Goal: Task Accomplishment & Management: Use online tool/utility

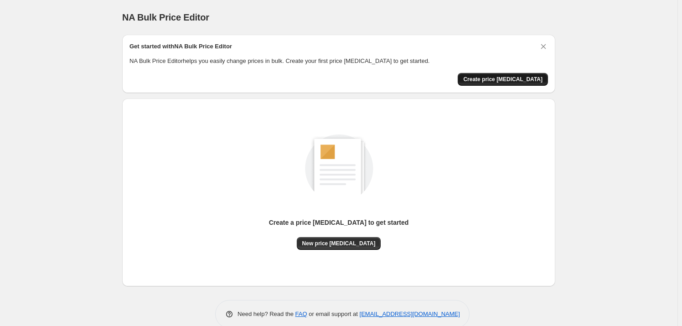
click at [511, 75] on button "Create price [MEDICAL_DATA]" at bounding box center [503, 79] width 90 height 13
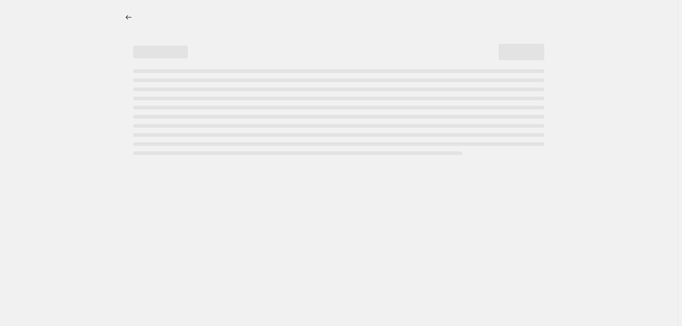
select select "percentage"
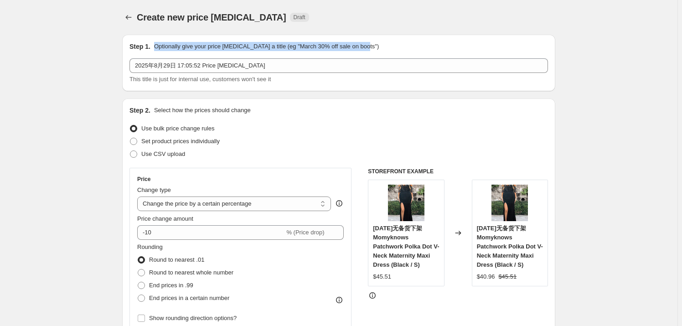
drag, startPoint x: 153, startPoint y: 47, endPoint x: 394, endPoint y: 49, distance: 240.3
click at [394, 49] on div "Step 1. Optionally give your price [MEDICAL_DATA] a title (eg "March 30% off sa…" at bounding box center [339, 46] width 419 height 9
drag, startPoint x: 192, startPoint y: 48, endPoint x: 368, endPoint y: 48, distance: 176.9
click at [368, 48] on div "Step 1. Optionally give your price [MEDICAL_DATA] a title (eg "March 30% off sa…" at bounding box center [339, 46] width 419 height 9
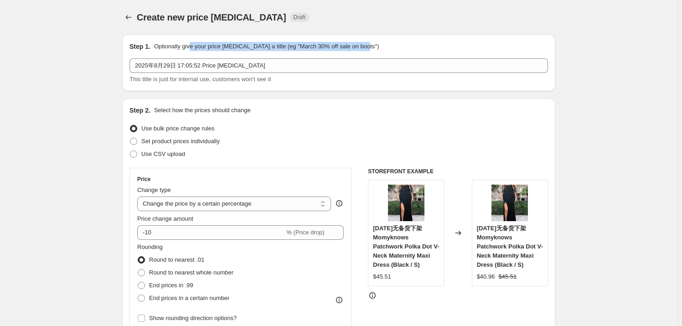
click at [368, 48] on div "Step 1. Optionally give your price [MEDICAL_DATA] a title (eg "March 30% off sa…" at bounding box center [339, 46] width 419 height 9
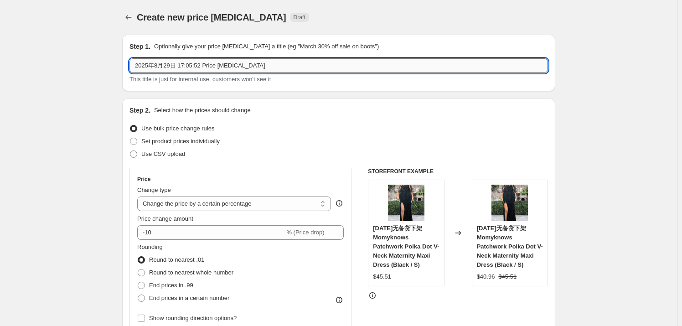
click at [146, 66] on input "2025年8月29日 17:05:52 Price [MEDICAL_DATA]" at bounding box center [339, 65] width 419 height 15
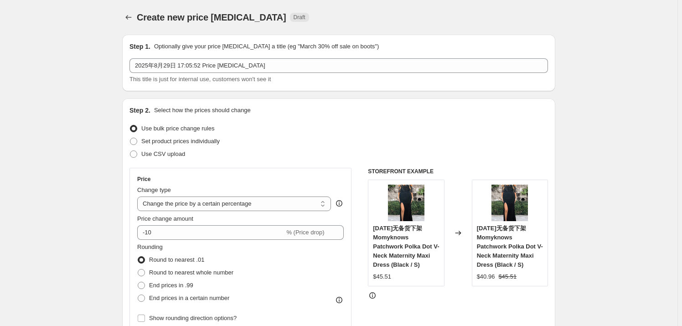
click at [126, 17] on icon "Price change jobs" at bounding box center [128, 17] width 9 height 9
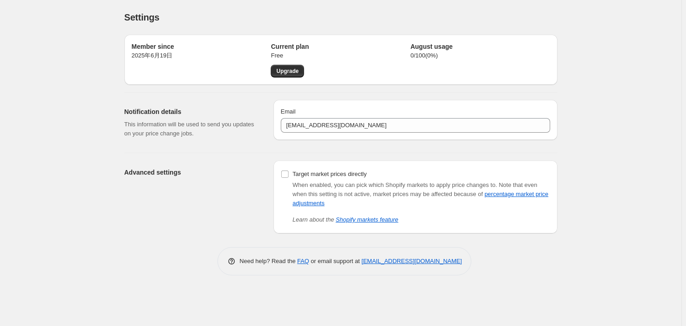
click at [140, 125] on p "This information will be used to send you updates on your price change jobs." at bounding box center [191, 129] width 135 height 18
drag, startPoint x: 115, startPoint y: 123, endPoint x: 209, endPoint y: 134, distance: 94.6
click at [209, 134] on div "Settings. This page is ready Settings Member since [DATE]年6月19日 Current plan Fr…" at bounding box center [341, 144] width 455 height 289
click at [209, 134] on p "This information will be used to send you updates on your price change jobs." at bounding box center [191, 129] width 135 height 18
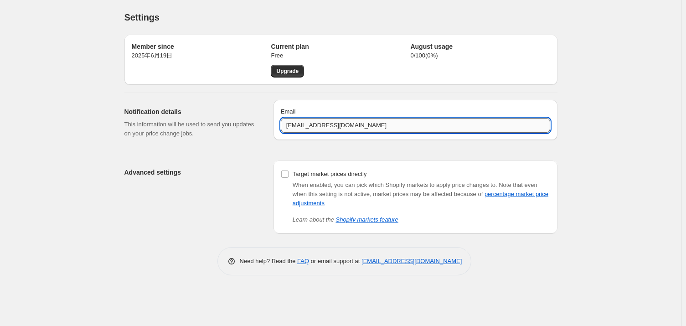
click at [389, 126] on input "[EMAIL_ADDRESS][DOMAIN_NAME]" at bounding box center [415, 125] width 269 height 15
drag, startPoint x: 359, startPoint y: 129, endPoint x: 275, endPoint y: 135, distance: 84.6
click at [275, 135] on div "Email [EMAIL_ADDRESS][DOMAIN_NAME]" at bounding box center [416, 120] width 284 height 40
paste input "[EMAIL_ADDRESS][DOMAIN_NAME]"
click at [218, 155] on div "Advanced settings Target market prices directly When enabled, you can pick whic…" at bounding box center [337, 193] width 440 height 80
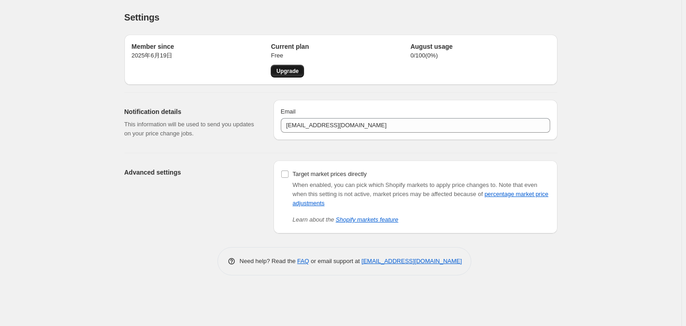
click at [292, 76] on link "Upgrade" at bounding box center [287, 71] width 33 height 13
type input "[EMAIL_ADDRESS][DOMAIN_NAME]"
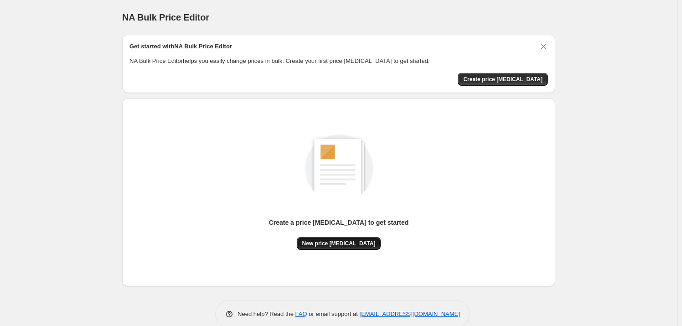
click at [331, 245] on span "New price [MEDICAL_DATA]" at bounding box center [338, 243] width 73 height 7
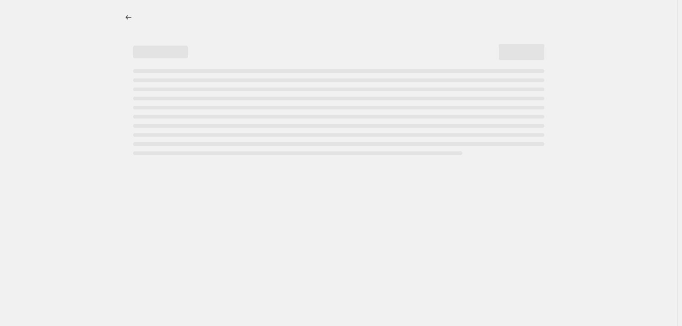
select select "percentage"
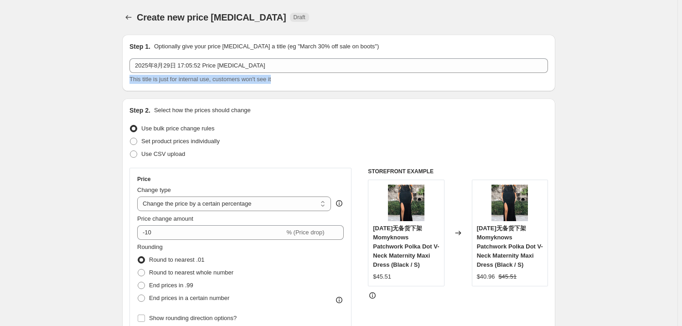
drag, startPoint x: 133, startPoint y: 80, endPoint x: 299, endPoint y: 85, distance: 166.5
click at [299, 85] on div "Step 1. Optionally give your price [MEDICAL_DATA] a title (eg "March 30% off sa…" at bounding box center [338, 63] width 433 height 57
drag, startPoint x: 300, startPoint y: 83, endPoint x: 128, endPoint y: 83, distance: 171.9
click at [128, 83] on div "Step 1. Optionally give your price [MEDICAL_DATA] a title (eg "March 30% off sa…" at bounding box center [338, 63] width 433 height 57
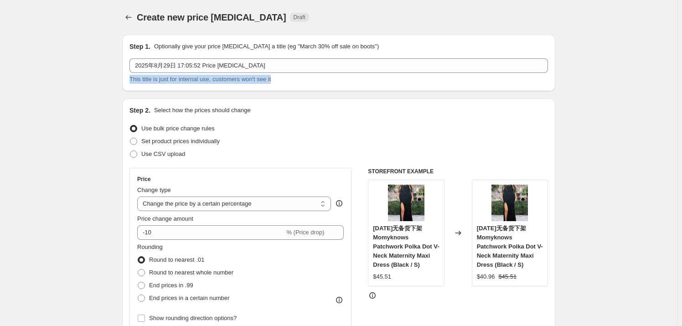
click at [181, 90] on div "Step 1. Optionally give your price [MEDICAL_DATA] a title (eg "March 30% off sa…" at bounding box center [338, 63] width 433 height 57
drag, startPoint x: 207, startPoint y: 81, endPoint x: 292, endPoint y: 82, distance: 85.3
click at [292, 82] on div "This title is just for internal use, customers won't see it" at bounding box center [339, 79] width 419 height 9
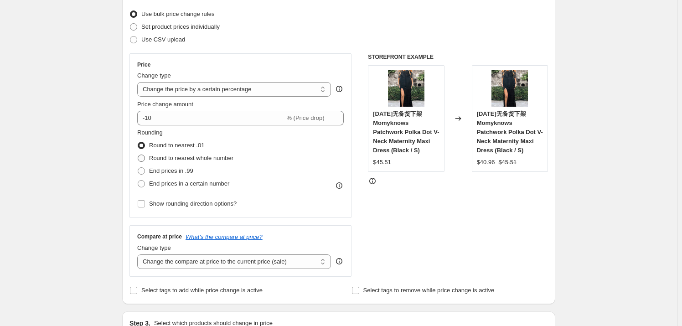
scroll to position [124, 0]
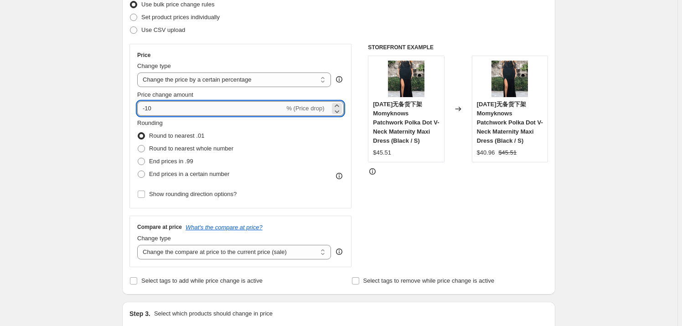
click at [158, 109] on input "-10" at bounding box center [210, 108] width 147 height 15
type input "-1"
type input "-20"
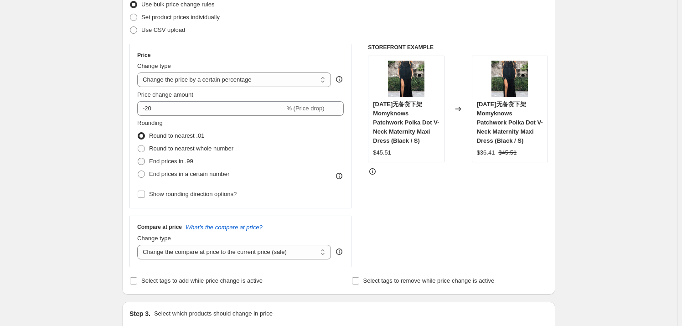
scroll to position [166, 0]
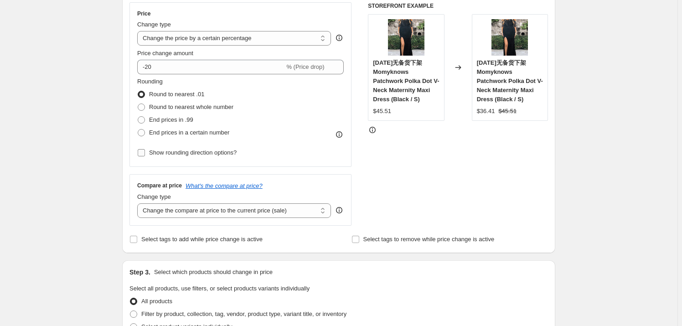
click at [141, 153] on input "Show rounding direction options?" at bounding box center [141, 152] width 7 height 7
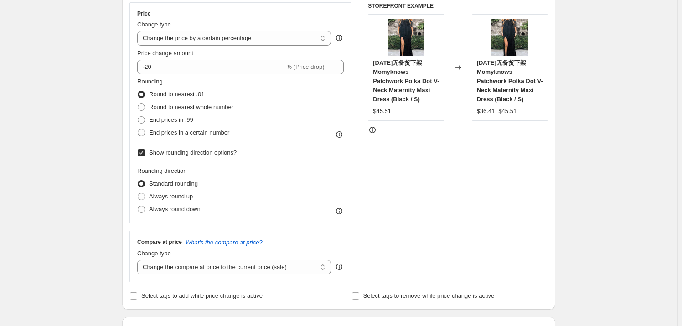
click at [141, 153] on input "Show rounding direction options?" at bounding box center [141, 152] width 7 height 7
checkbox input "false"
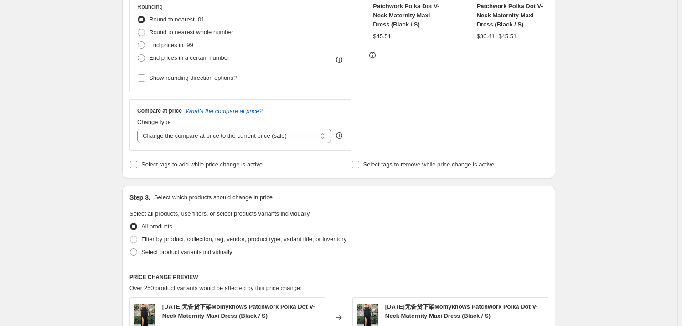
scroll to position [249, 0]
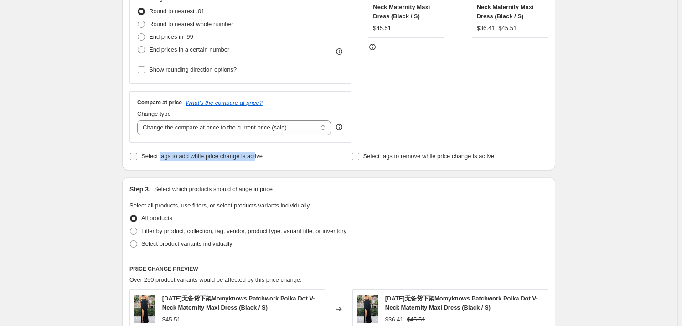
drag, startPoint x: 163, startPoint y: 159, endPoint x: 257, endPoint y: 160, distance: 93.9
click at [256, 160] on span "Select tags to add while price change is active" at bounding box center [201, 156] width 121 height 9
click at [257, 160] on span "Select tags to add while price change is active" at bounding box center [201, 156] width 121 height 7
click at [137, 160] on input "Select tags to add while price change is active" at bounding box center [133, 156] width 7 height 7
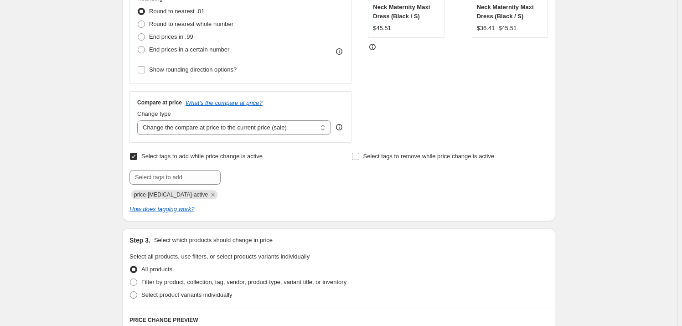
click at [140, 154] on label "Select tags to add while price change is active" at bounding box center [196, 156] width 133 height 13
click at [137, 154] on input "Select tags to add while price change is active" at bounding box center [133, 156] width 7 height 7
checkbox input "false"
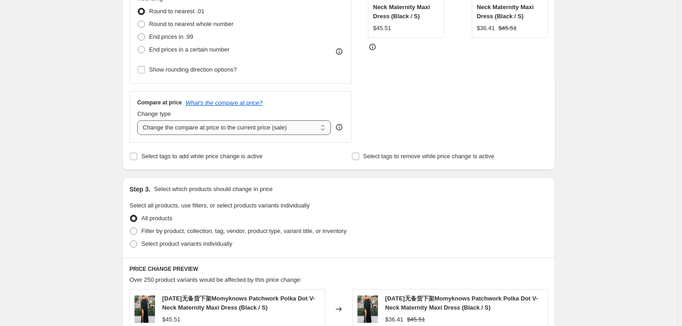
click at [326, 126] on select "Change the compare at price to the current price (sale) Change the compare at p…" at bounding box center [234, 127] width 194 height 15
click at [78, 133] on div "Create new price [MEDICAL_DATA]. This page is ready Create new price [MEDICAL_D…" at bounding box center [339, 218] width 678 height 935
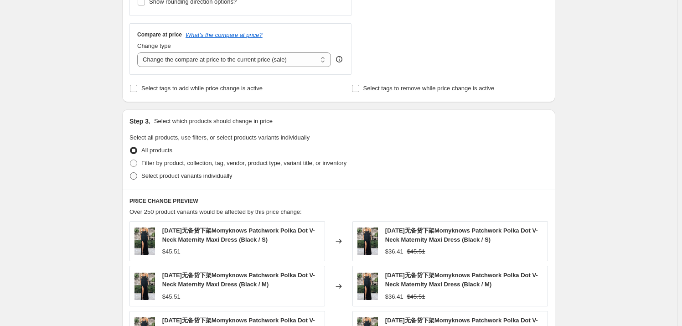
scroll to position [332, 0]
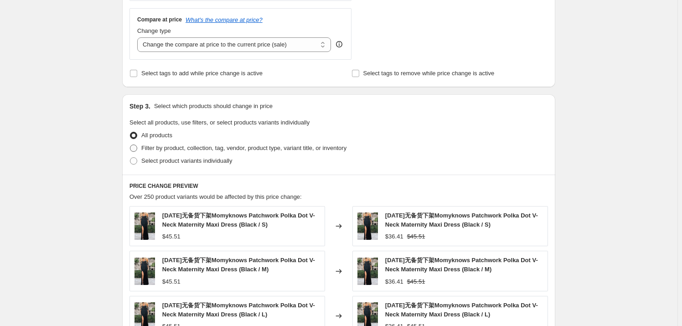
click at [155, 150] on span "Filter by product, collection, tag, vendor, product type, variant title, or inv…" at bounding box center [243, 148] width 205 height 7
click at [130, 145] on input "Filter by product, collection, tag, vendor, product type, variant title, or inv…" at bounding box center [130, 145] width 0 height 0
radio input "true"
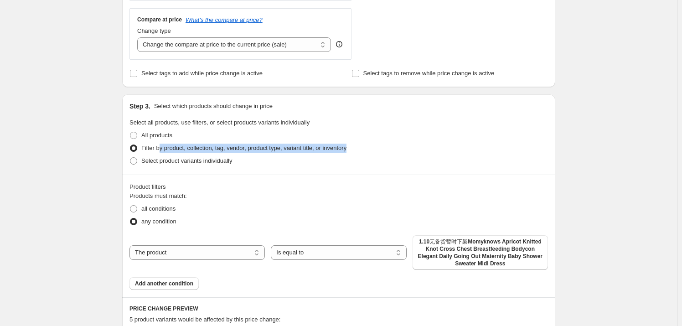
drag, startPoint x: 161, startPoint y: 145, endPoint x: 354, endPoint y: 148, distance: 192.9
click at [354, 148] on div "Filter by product, collection, tag, vendor, product type, variant title, or inv…" at bounding box center [339, 148] width 419 height 13
click at [351, 155] on div "Select product variants individually" at bounding box center [339, 161] width 419 height 13
drag, startPoint x: 221, startPoint y: 146, endPoint x: 353, endPoint y: 150, distance: 131.8
click at [353, 150] on div "Filter by product, collection, tag, vendor, product type, variant title, or inv…" at bounding box center [339, 148] width 419 height 13
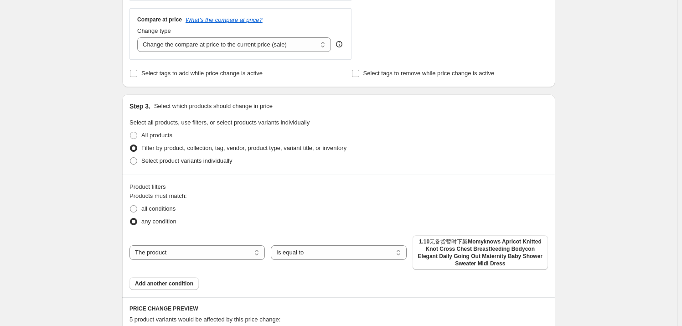
click at [353, 150] on div "Filter by product, collection, tag, vendor, product type, variant title, or inv…" at bounding box center [339, 148] width 419 height 13
drag, startPoint x: 130, startPoint y: 186, endPoint x: 191, endPoint y: 196, distance: 61.4
click at [191, 196] on div "Product filters Products must match: all conditions any condition The product T…" at bounding box center [338, 236] width 433 height 123
click at [191, 196] on fieldset "Products must match: all conditions any condition" at bounding box center [339, 210] width 419 height 36
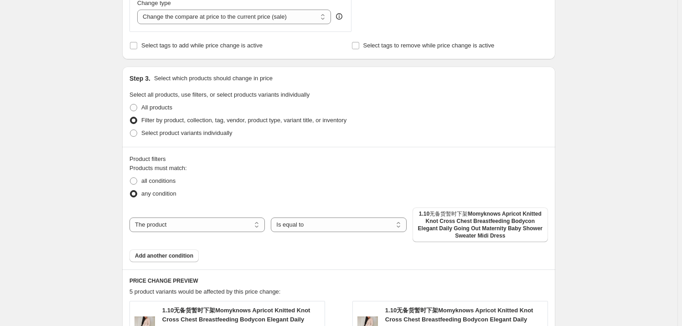
scroll to position [373, 0]
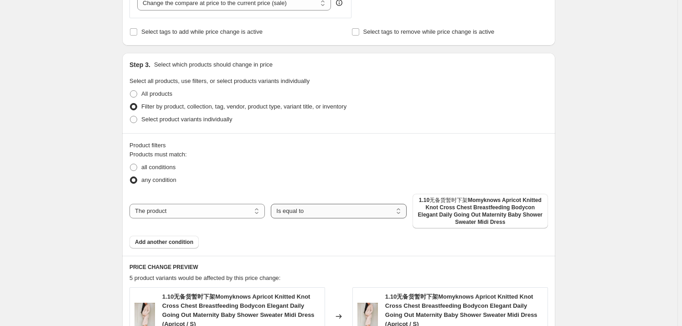
click at [286, 210] on select "Is equal to Is not equal to" at bounding box center [338, 211] width 135 height 15
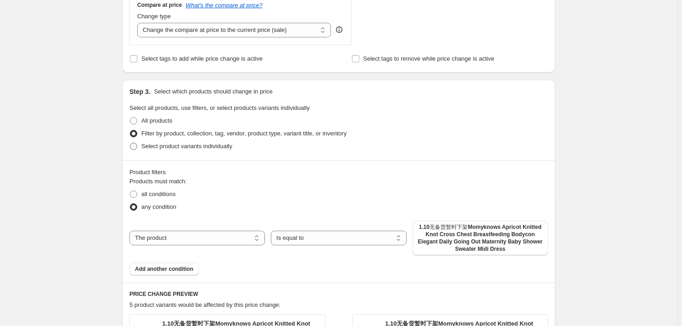
scroll to position [332, 0]
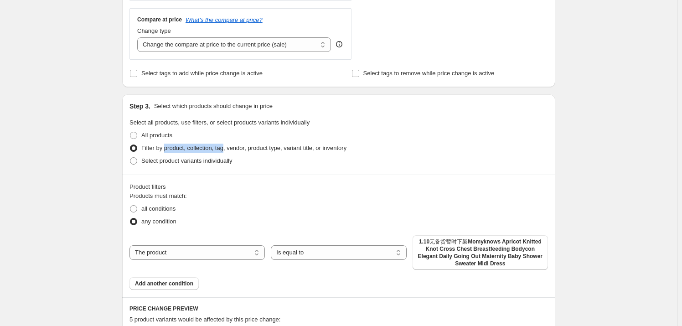
drag, startPoint x: 166, startPoint y: 148, endPoint x: 225, endPoint y: 148, distance: 59.3
click at [225, 148] on span "Filter by product, collection, tag, vendor, product type, variant title, or inv…" at bounding box center [243, 148] width 205 height 7
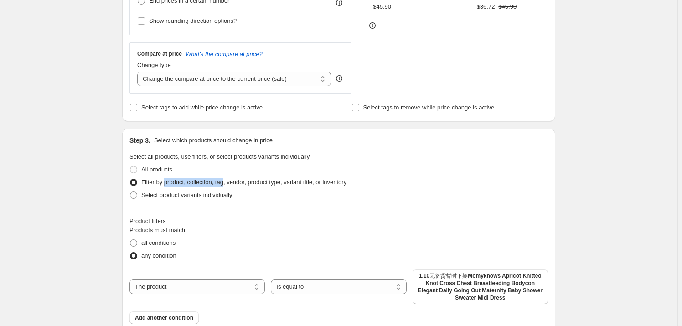
scroll to position [399, 0]
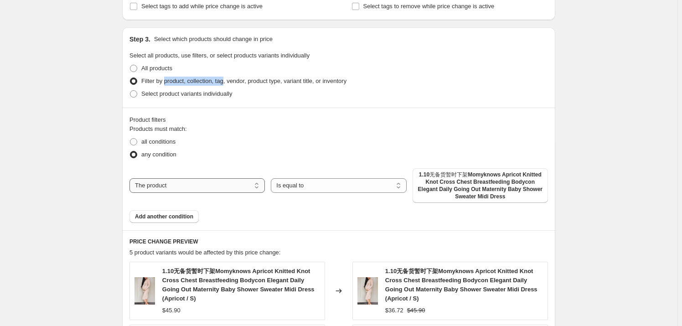
click at [213, 191] on select "The product The product's collection The product's tag The product's vendor The…" at bounding box center [197, 185] width 135 height 15
select select "collection"
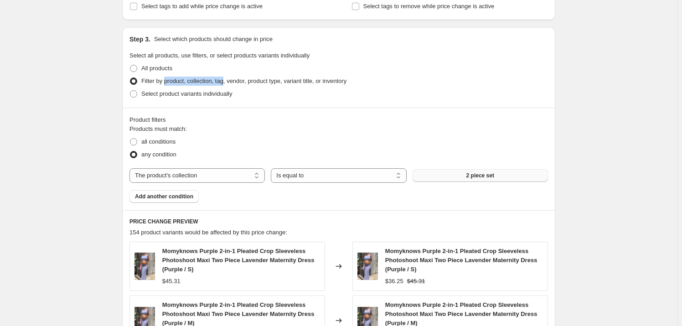
click at [442, 176] on button "2 piece set" at bounding box center [480, 175] width 135 height 13
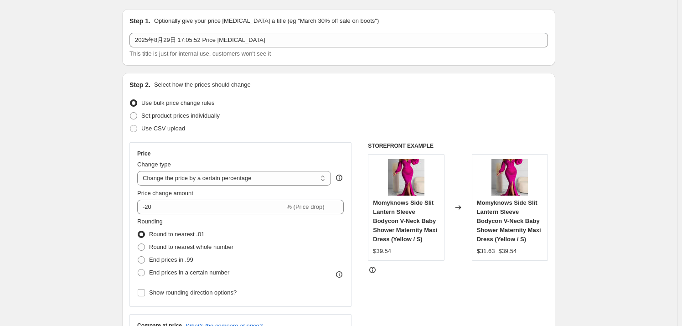
scroll to position [0, 0]
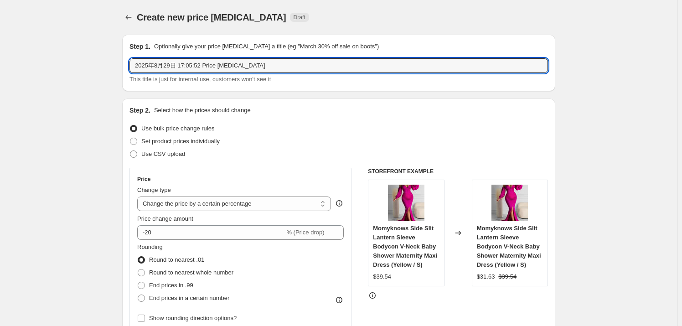
drag, startPoint x: 258, startPoint y: 67, endPoint x: 129, endPoint y: 58, distance: 129.8
click at [129, 58] on div "Step 1. Optionally give your price [MEDICAL_DATA] a title (eg "March 30% off sa…" at bounding box center [338, 63] width 433 height 57
type input "l"
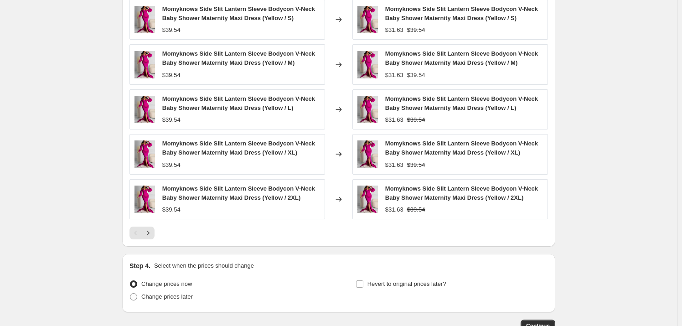
scroll to position [702, 0]
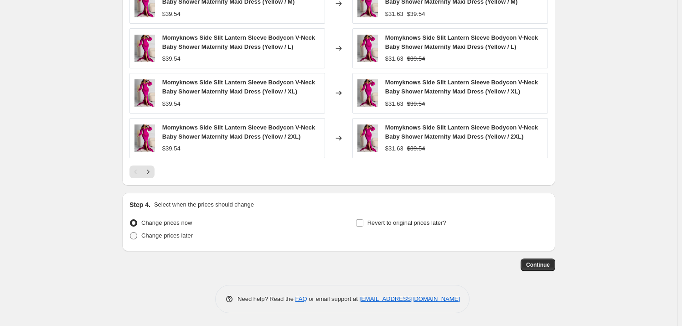
type input "[DATE] sale"
click at [174, 234] on span "Change prices later" at bounding box center [167, 235] width 52 height 7
click at [130, 233] on input "Change prices later" at bounding box center [130, 232] width 0 height 0
radio input "true"
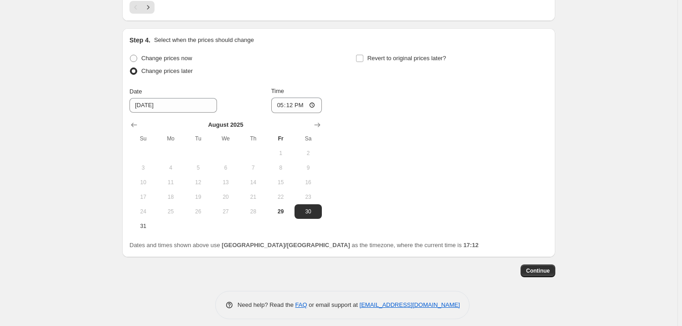
scroll to position [867, 0]
click at [283, 209] on span "29" at bounding box center [281, 210] width 20 height 7
click at [301, 213] on span "30" at bounding box center [308, 210] width 20 height 7
type input "[DATE]"
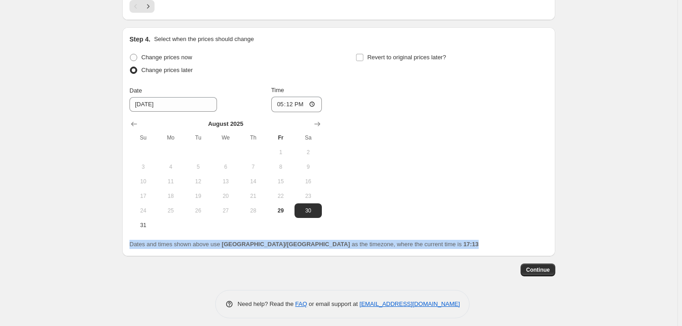
drag, startPoint x: 132, startPoint y: 244, endPoint x: 393, endPoint y: 248, distance: 260.4
click at [393, 248] on div "Step 4. Select when the prices should change Change prices now Change prices la…" at bounding box center [338, 141] width 433 height 229
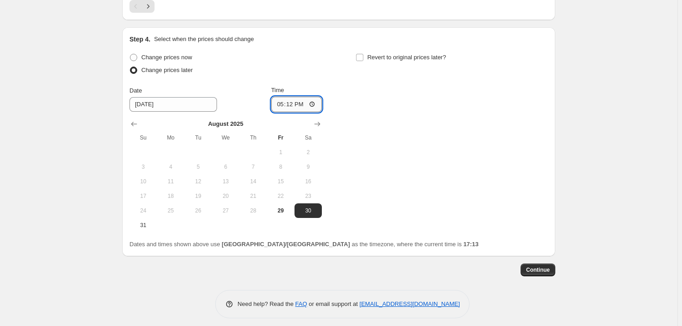
click at [300, 102] on input "17:12" at bounding box center [296, 105] width 51 height 16
click at [314, 104] on input "17:12" at bounding box center [296, 105] width 51 height 16
type input "12:00"
click at [420, 221] on div "Change prices now Change prices later Date [DATE] Time 12:00 [DATE] Su Mo Tu We…" at bounding box center [339, 141] width 419 height 181
click at [446, 218] on div "Change prices now Change prices later Date [DATE] Time 12:00 [DATE] Su Mo Tu We…" at bounding box center [339, 141] width 419 height 181
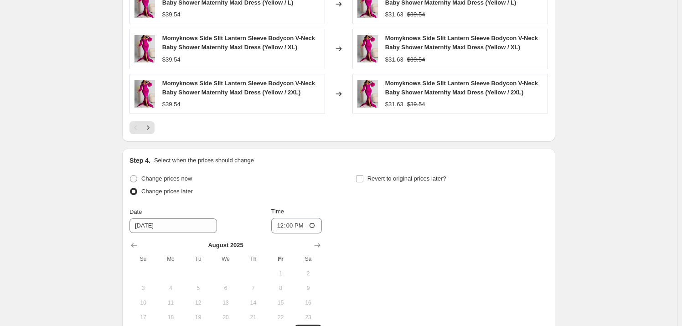
scroll to position [872, 0]
